Goal: Communication & Community: Answer question/provide support

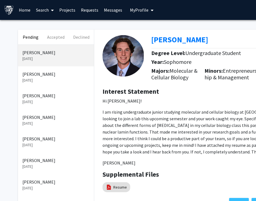
click at [44, 54] on p "[PERSON_NAME]" at bounding box center [55, 52] width 67 height 7
click at [35, 54] on p "[PERSON_NAME]" at bounding box center [55, 52] width 67 height 7
click at [53, 54] on p "[PERSON_NAME]" at bounding box center [55, 52] width 67 height 7
click at [81, 39] on button "Declined" at bounding box center [81, 37] width 25 height 15
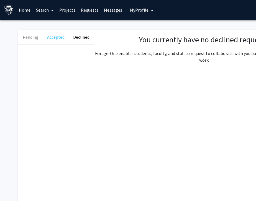
click at [53, 38] on button "Accepted" at bounding box center [55, 37] width 25 height 15
click at [31, 37] on button "Pending" at bounding box center [30, 37] width 25 height 15
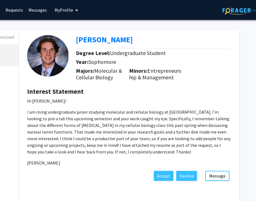
scroll to position [0, 76]
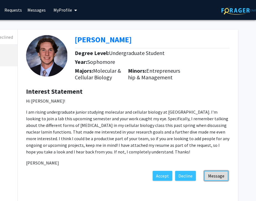
click at [214, 181] on button "Message" at bounding box center [216, 176] width 24 height 10
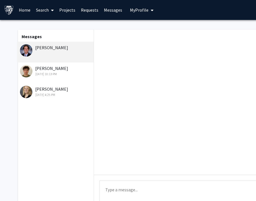
click at [152, 186] on textarea "Type a message" at bounding box center [203, 193] width 209 height 25
click at [44, 46] on div "[PERSON_NAME]" at bounding box center [56, 47] width 72 height 7
click at [109, 188] on textarea "Type a message" at bounding box center [203, 193] width 209 height 25
paste textarea "Thanks for your interest in our research. Unfortunately, there are no open slot…"
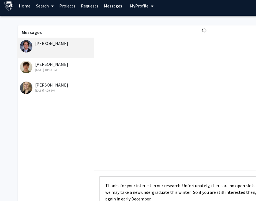
click at [105, 185] on textarea "Thanks for your interest in our research. Unfortunately, there are no open slot…" at bounding box center [203, 188] width 209 height 25
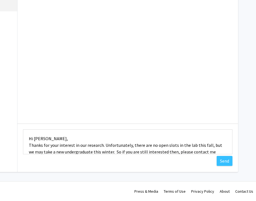
click at [28, 139] on textarea "Hi [PERSON_NAME], Thanks for your interest in our research. Unfortunately, ther…" at bounding box center [127, 141] width 209 height 25
click at [29, 145] on textarea "Hi [PERSON_NAME], Thanks for your interest in our research. Unfortunately, ther…" at bounding box center [127, 141] width 209 height 25
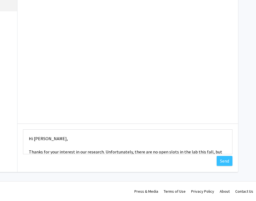
scroll to position [1, 0]
type textarea "Hi [PERSON_NAME], Thanks for your interest in our research. Unfortunately, ther…"
click at [223, 160] on button "Send" at bounding box center [224, 161] width 16 height 10
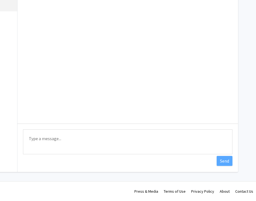
scroll to position [51, 76]
